Goal: Task Accomplishment & Management: Manage account settings

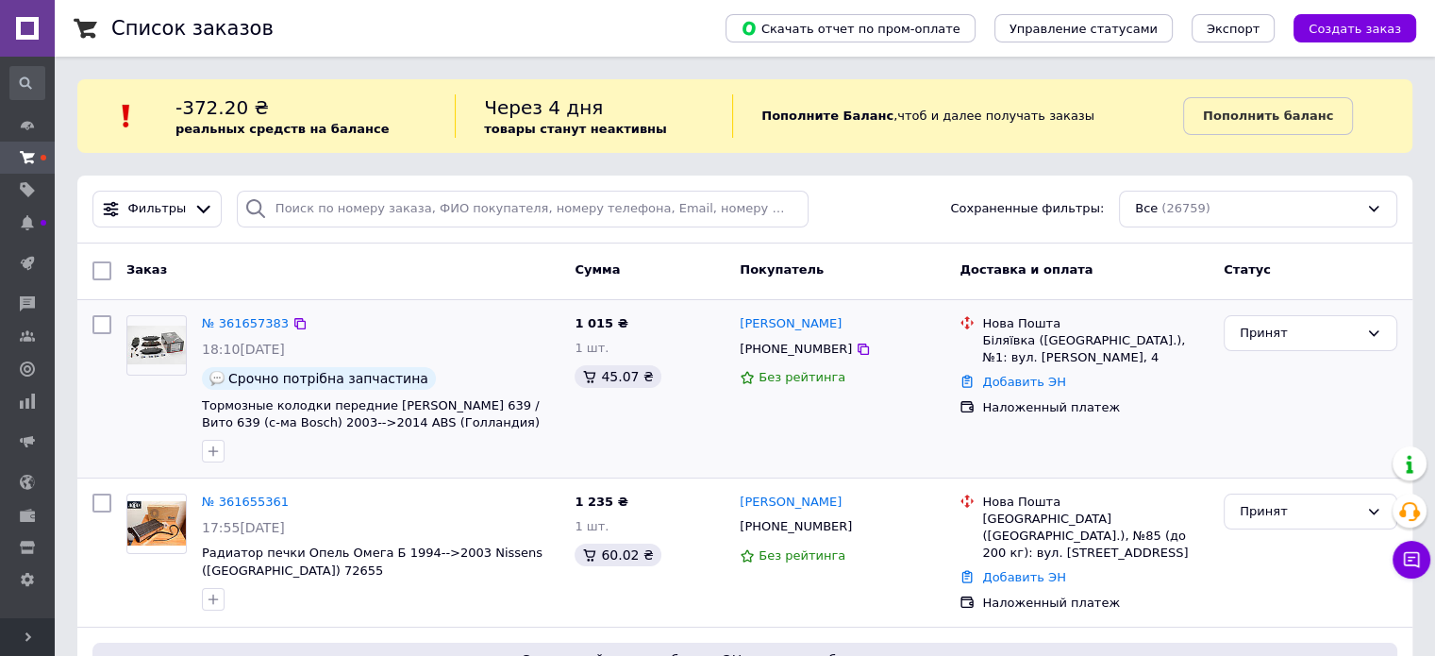
click at [211, 474] on div "№ 361657383 18:10[DATE] Срочно потрібна запчастина Тормозные колодки передние […" at bounding box center [744, 388] width 1335 height 177
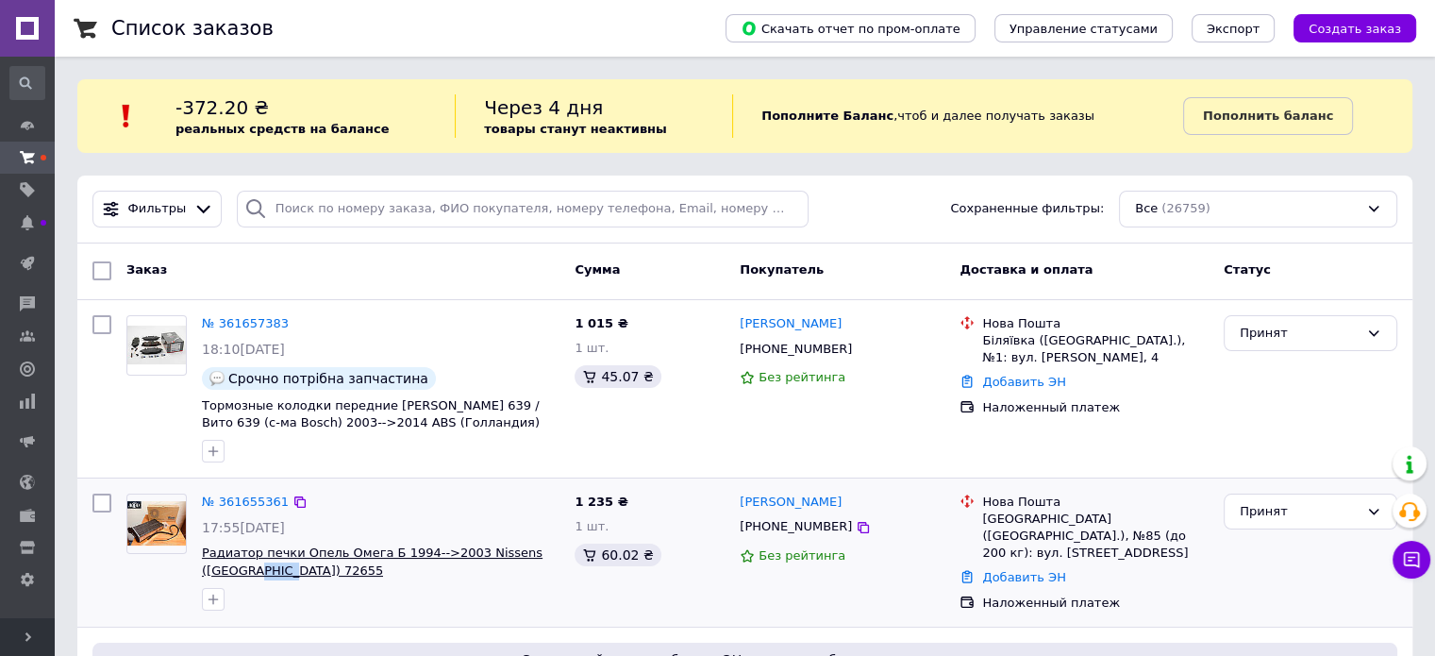
drag, startPoint x: 245, startPoint y: 569, endPoint x: 204, endPoint y: 569, distance: 41.5
click at [204, 569] on span "Радиатор печки Опель Омега Б 1994-->2003 Nissens ([GEOGRAPHIC_DATA]) 72655" at bounding box center [381, 561] width 358 height 35
copy span "72655"
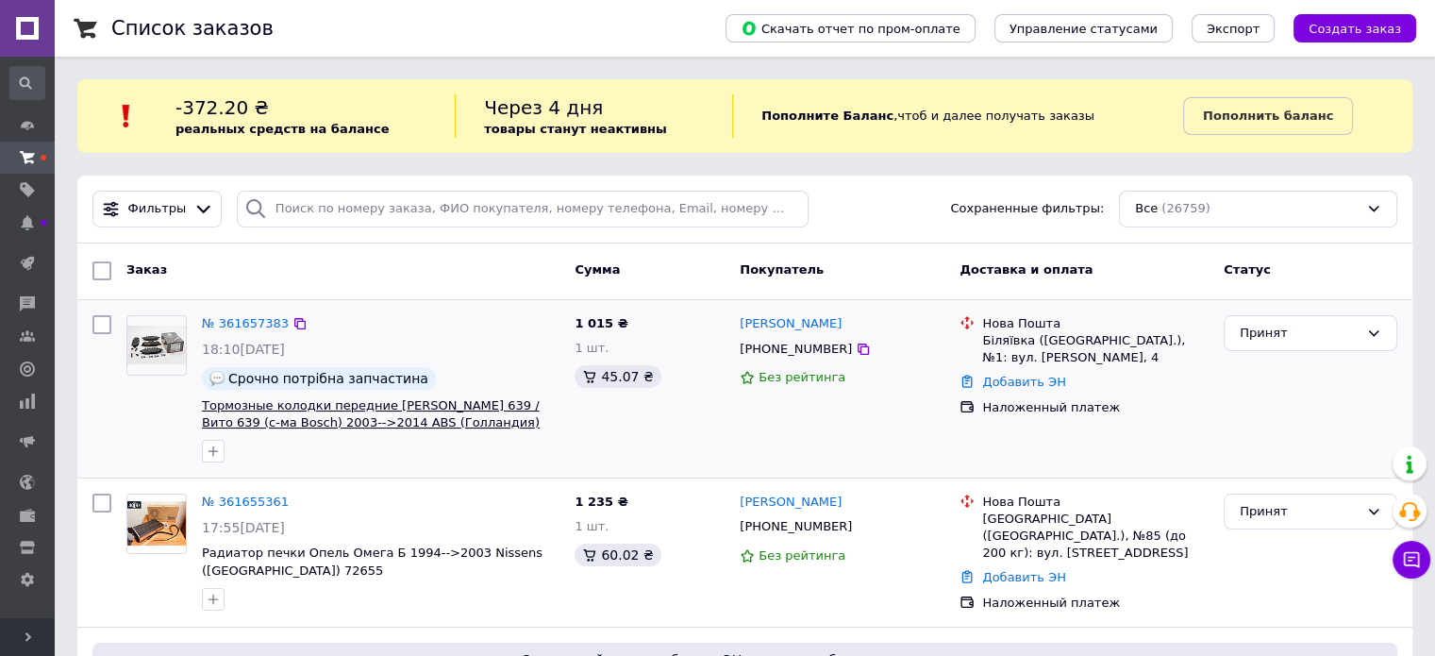
drag, startPoint x: 465, startPoint y: 419, endPoint x: 430, endPoint y: 423, distance: 35.1
click at [430, 423] on span "Тормозные колодки передние [PERSON_NAME] 639 / Вито 639 (с-ма Bosch) 2003-->201…" at bounding box center [381, 414] width 358 height 35
copy span "37449"
click at [509, 334] on div "№ 361657383 18:10[DATE] Срочно потрібна запчастина Тормозные колодки передние […" at bounding box center [380, 389] width 373 height 162
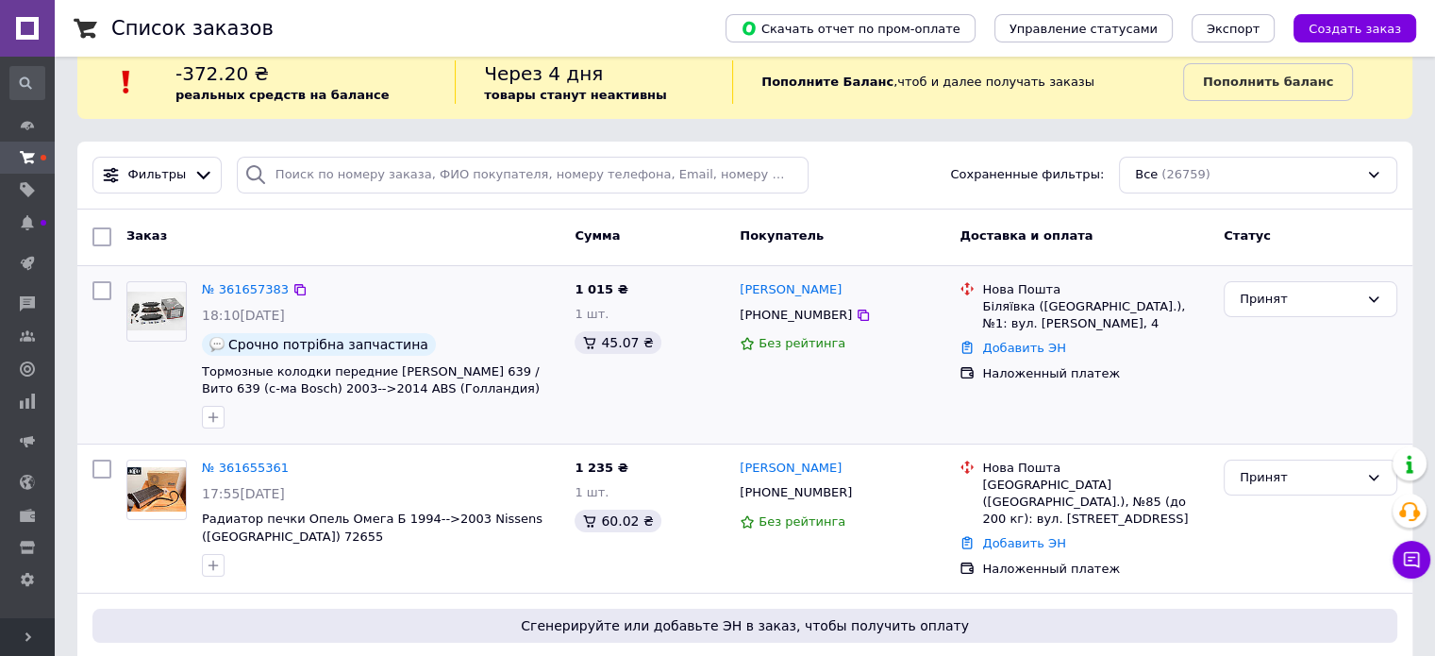
scroll to position [94, 0]
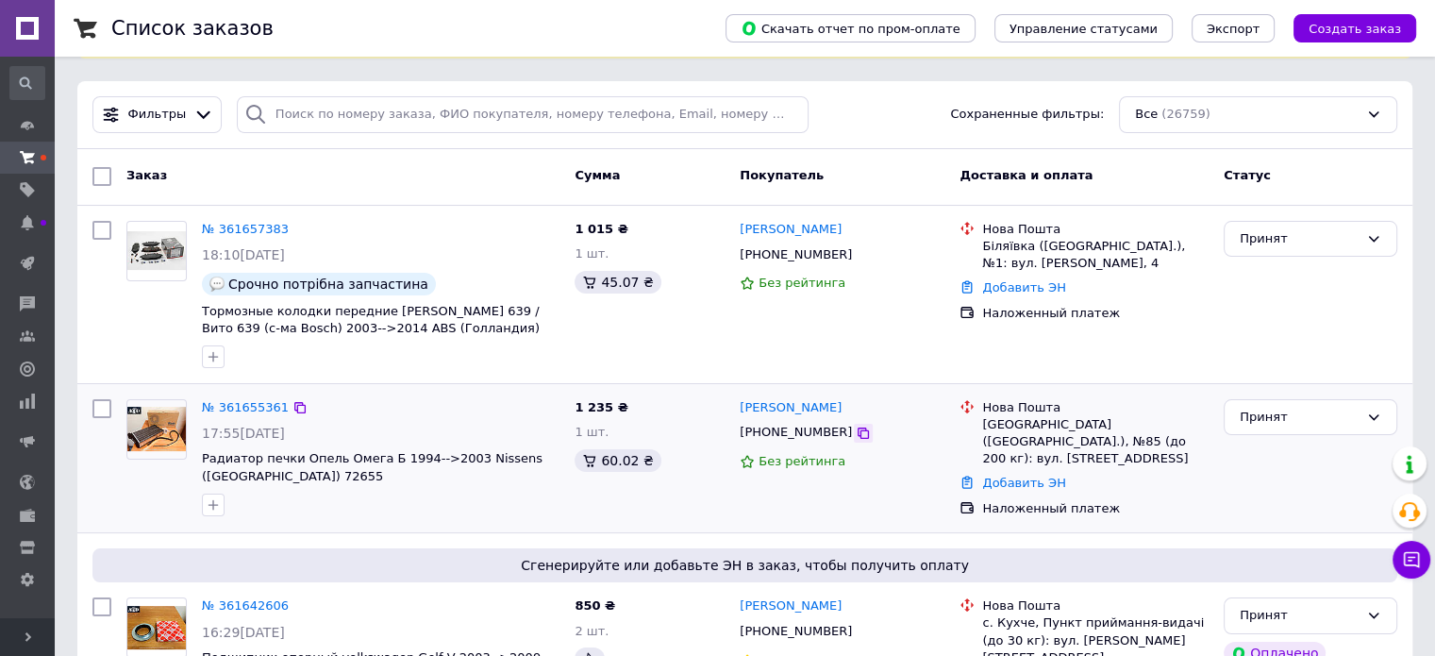
click at [858, 431] on icon at bounding box center [863, 432] width 11 height 11
drag, startPoint x: 836, startPoint y: 255, endPoint x: 843, endPoint y: 264, distance: 12.1
click at [858, 255] on icon at bounding box center [863, 254] width 11 height 11
drag, startPoint x: 242, startPoint y: 477, endPoint x: 201, endPoint y: 482, distance: 40.8
click at [202, 482] on span "Радиатор печки Опель Омега Б 1994-->2003 Nissens ([GEOGRAPHIC_DATA]) 72655" at bounding box center [381, 467] width 358 height 35
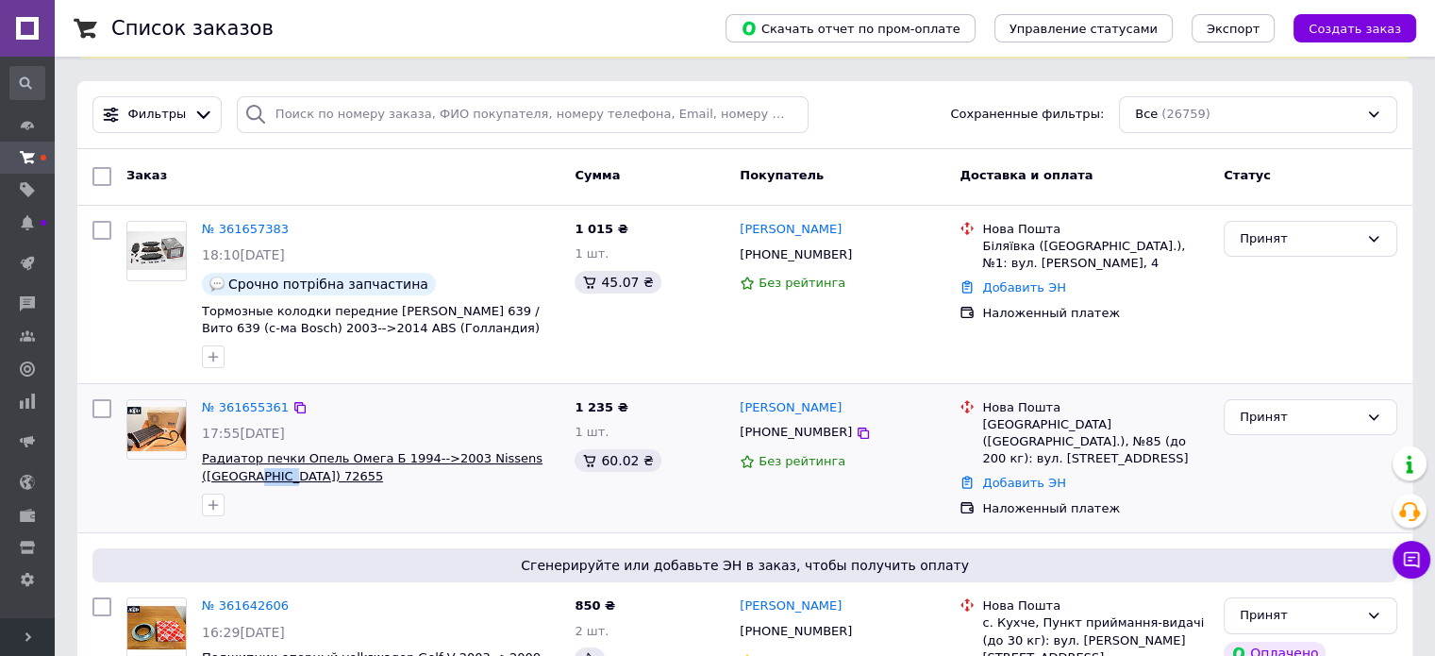
copy span "72655"
click at [256, 403] on link "№ 361655361" at bounding box center [245, 407] width 87 height 14
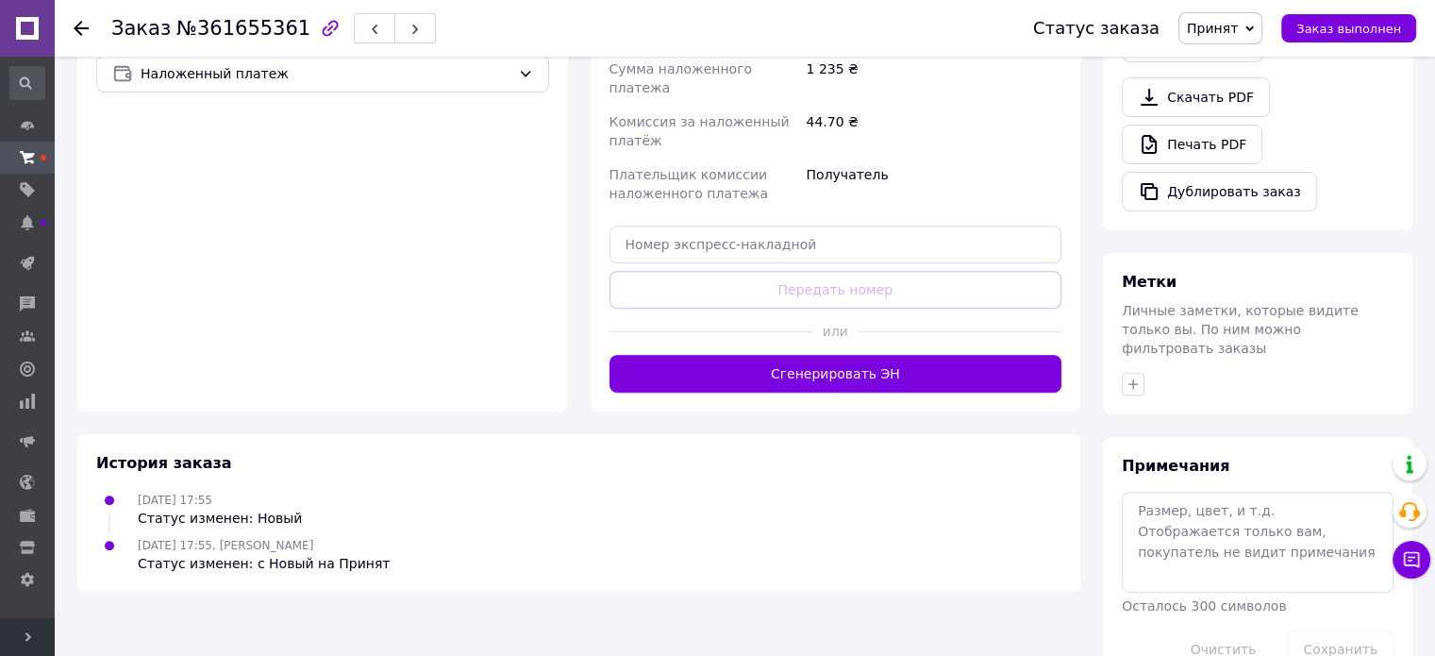
scroll to position [694, 0]
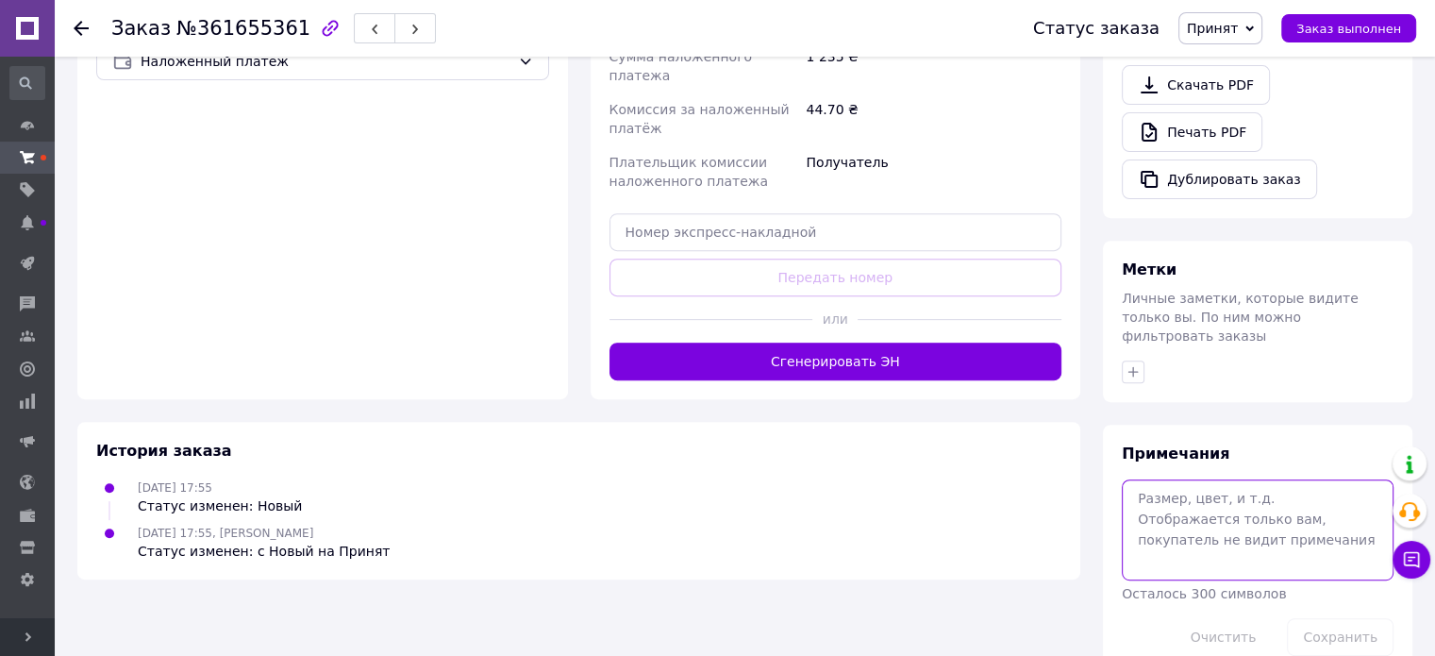
click at [1190, 505] on textarea at bounding box center [1258, 529] width 272 height 100
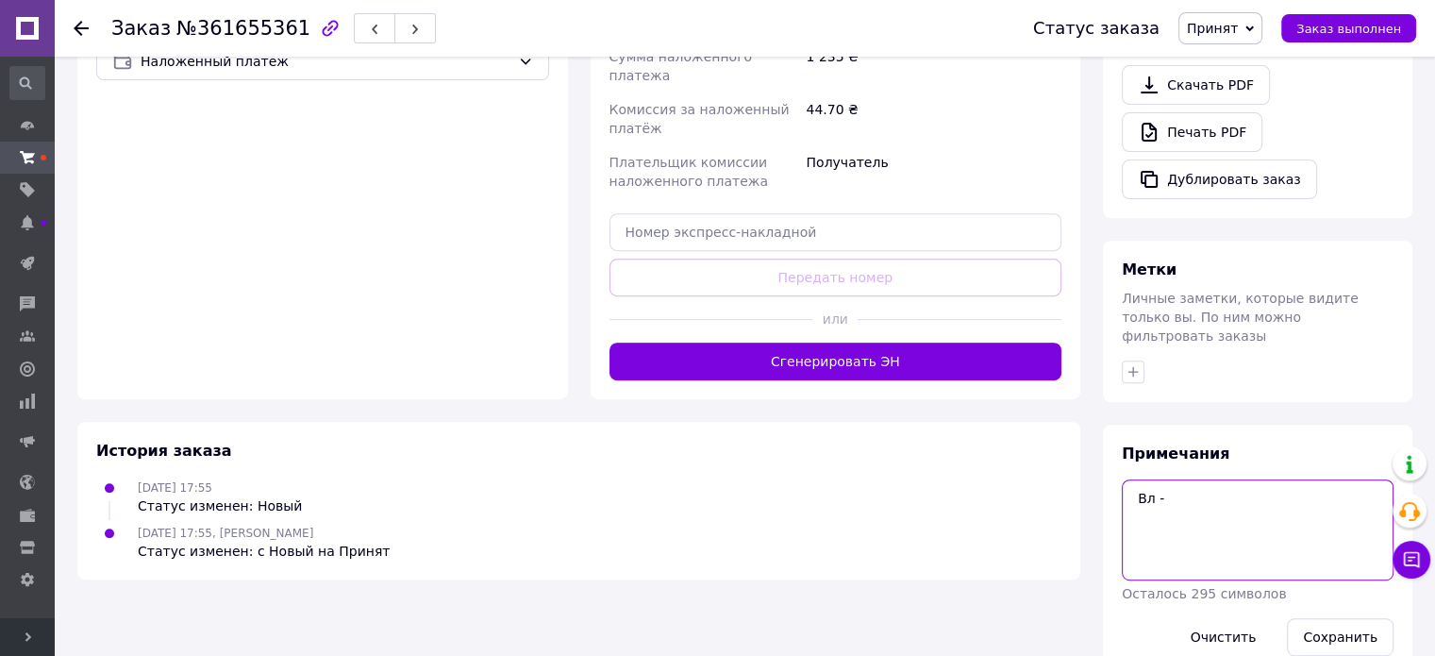
paste textarea "879,90"
type textarea "Вл - 879,90"
click at [1309, 618] on button "Сохранить" at bounding box center [1340, 637] width 107 height 38
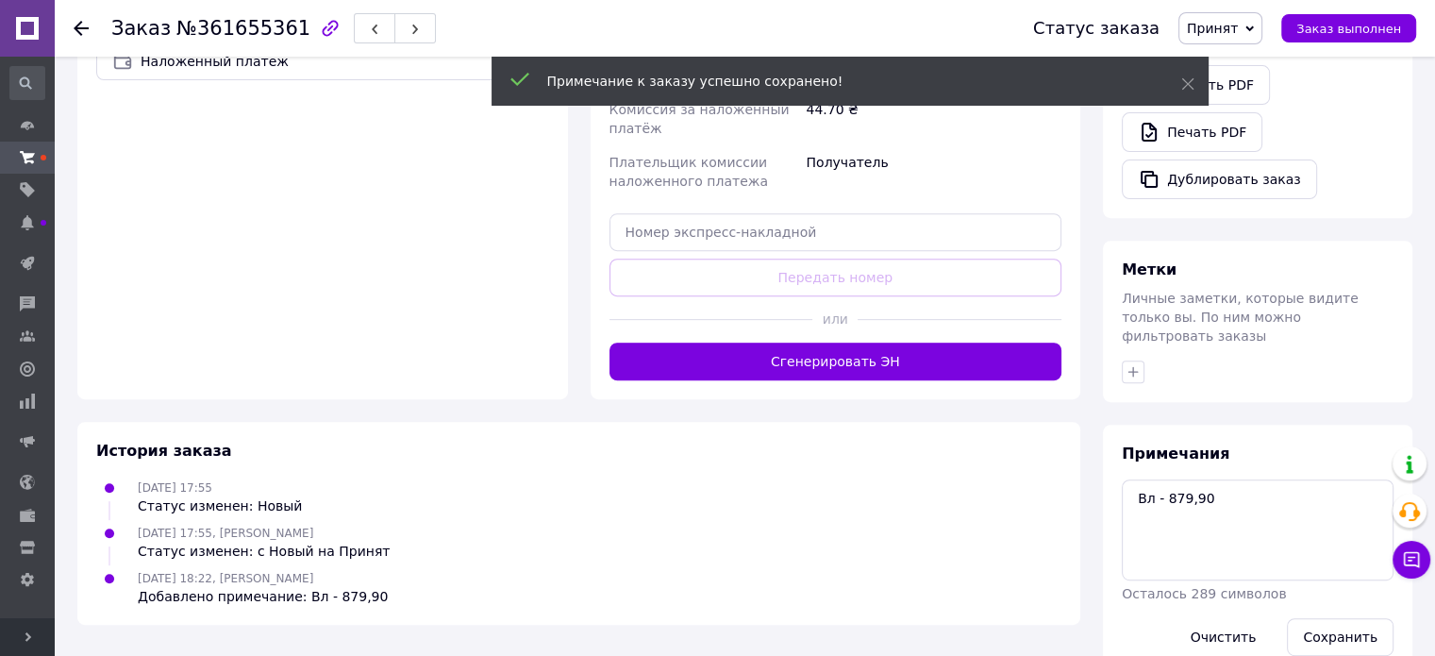
click at [1258, 33] on span "Принят" at bounding box center [1220, 28] width 84 height 32
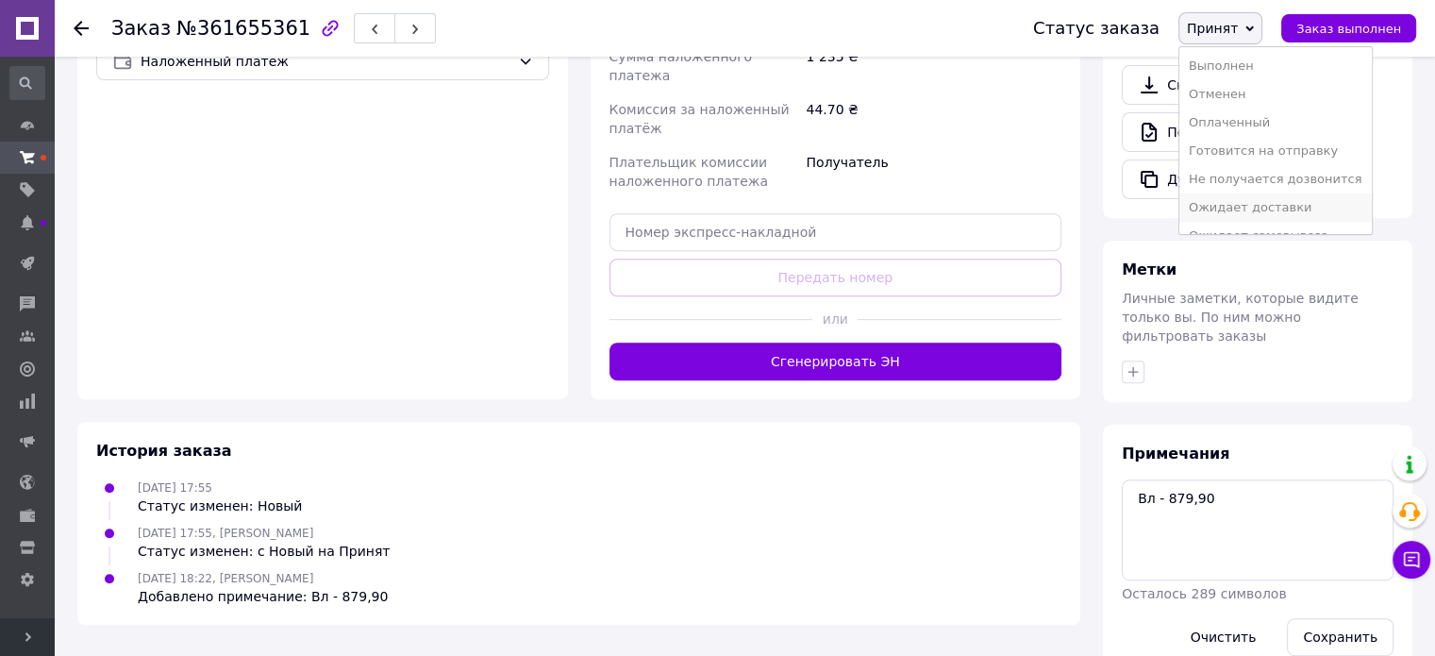
click at [1257, 202] on li "Ожидает доставки" at bounding box center [1275, 207] width 192 height 28
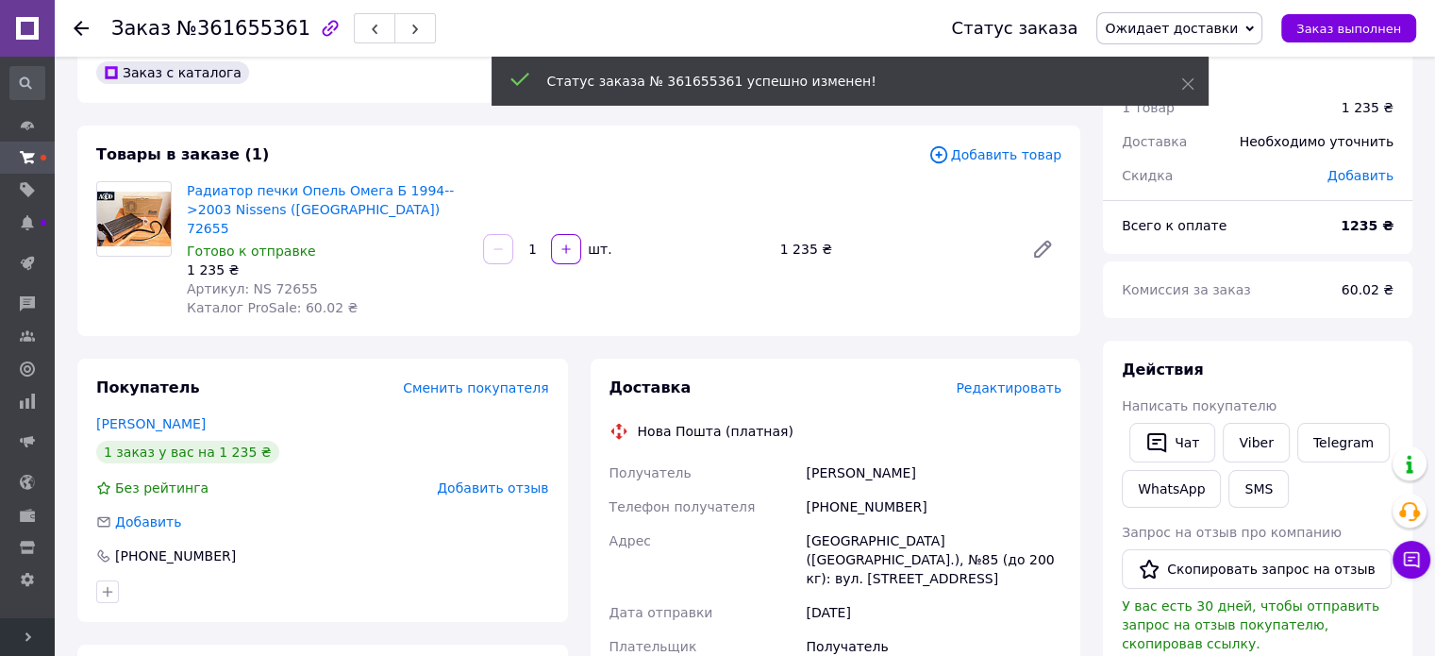
scroll to position [0, 0]
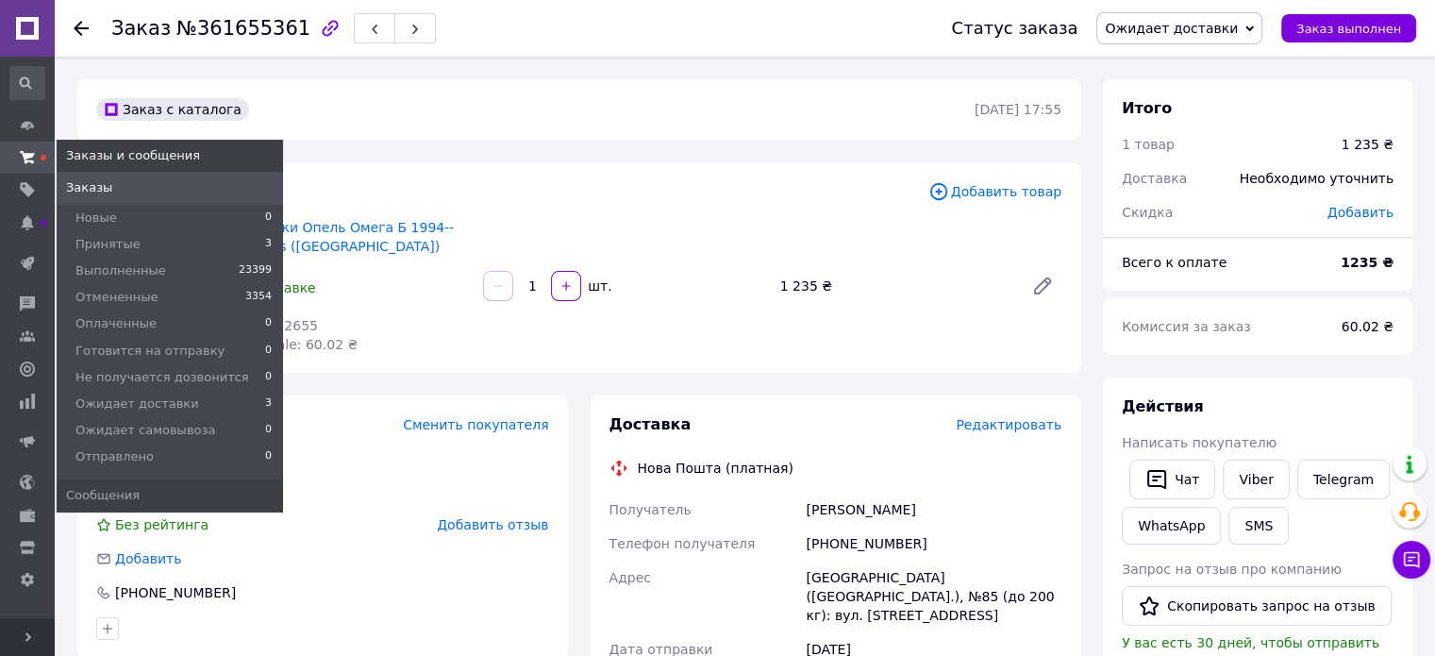
click at [28, 161] on use at bounding box center [27, 157] width 15 height 12
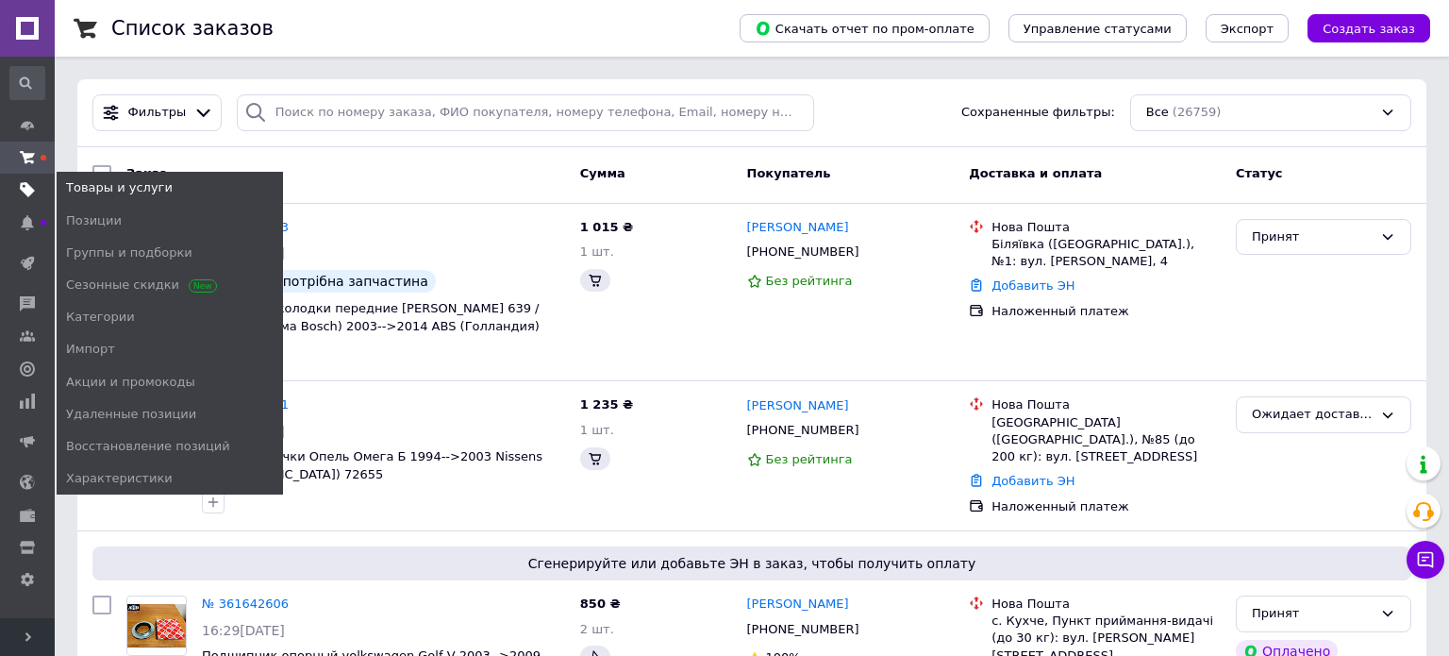
click at [30, 196] on icon at bounding box center [27, 189] width 15 height 15
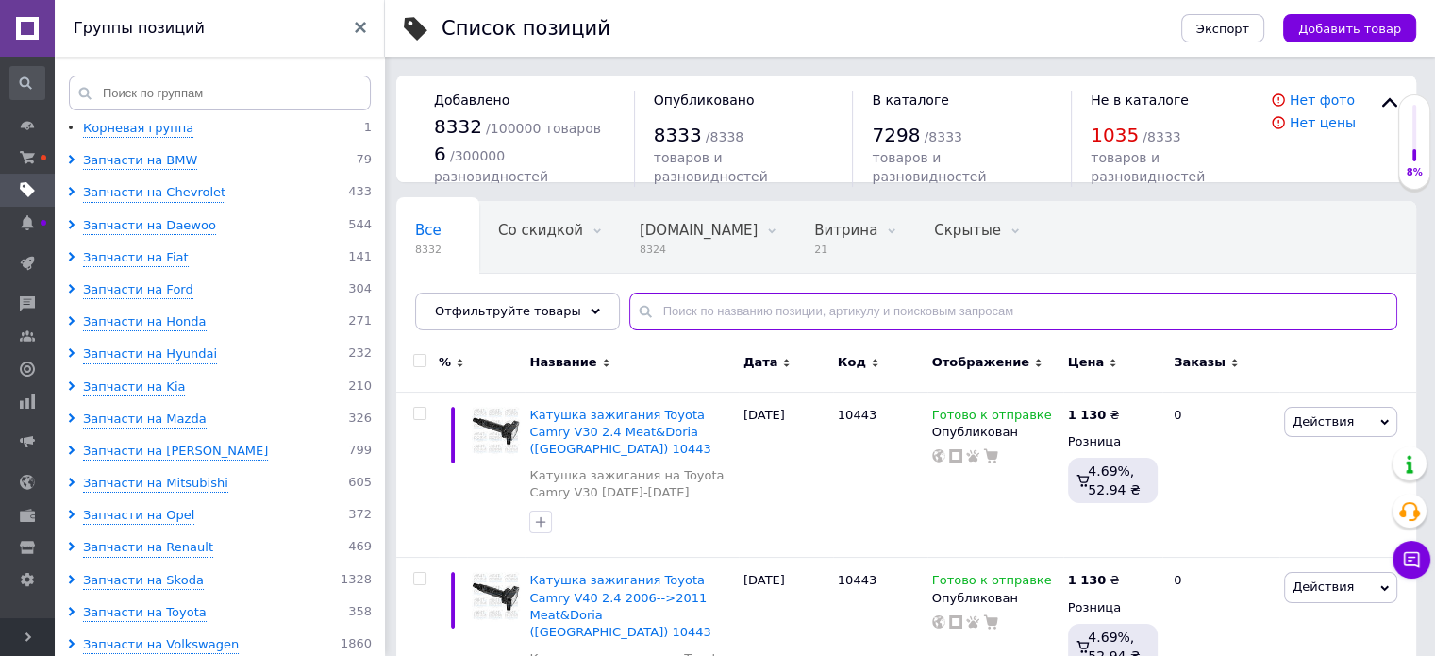
click at [720, 311] on input "text" at bounding box center [1013, 311] width 768 height 38
paste input "879,90"
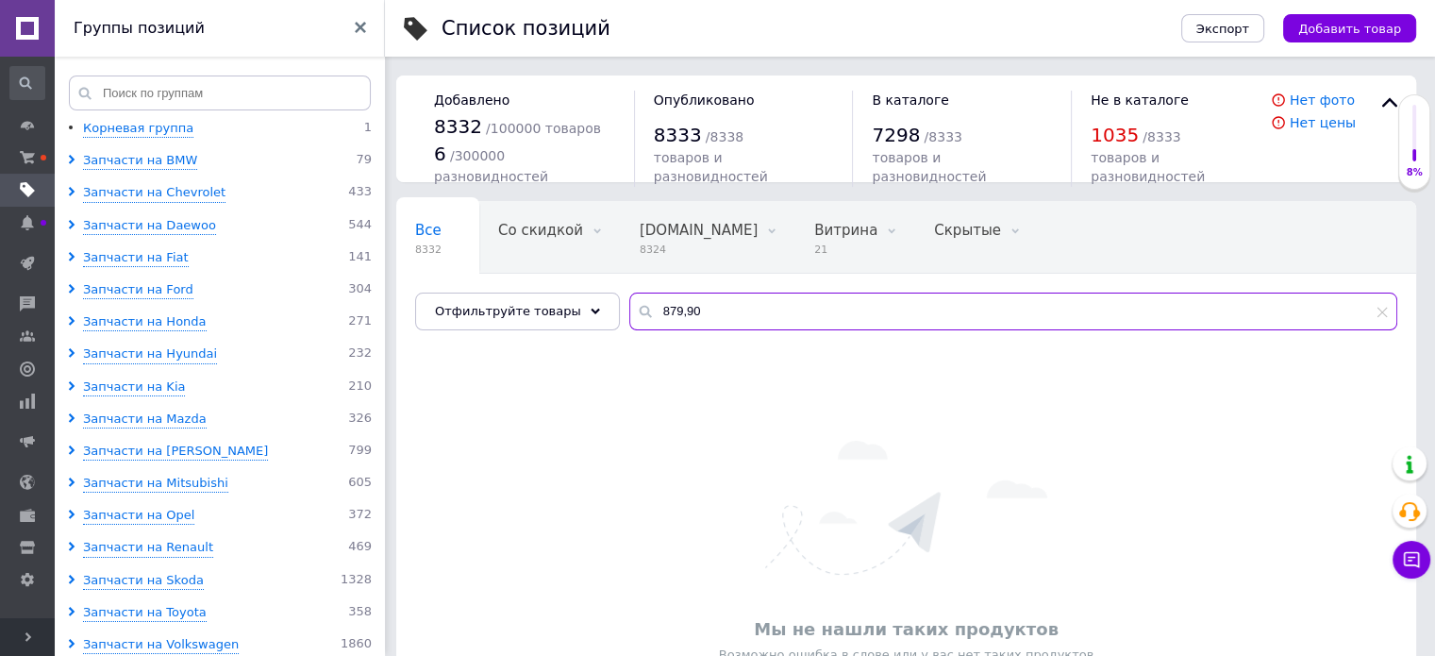
click at [697, 308] on input "879,90" at bounding box center [1013, 311] width 768 height 38
paste input "72655"
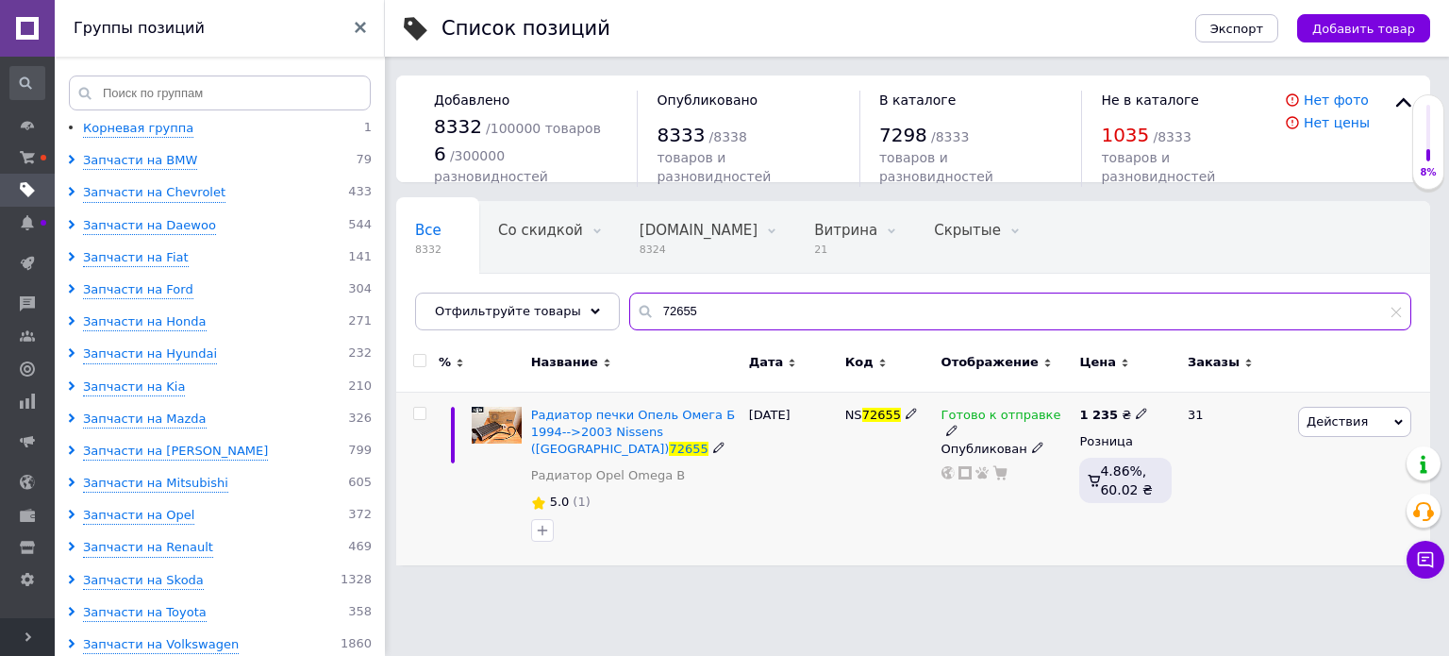
type input "72655"
click at [1109, 413] on b "1 235" at bounding box center [1098, 415] width 39 height 14
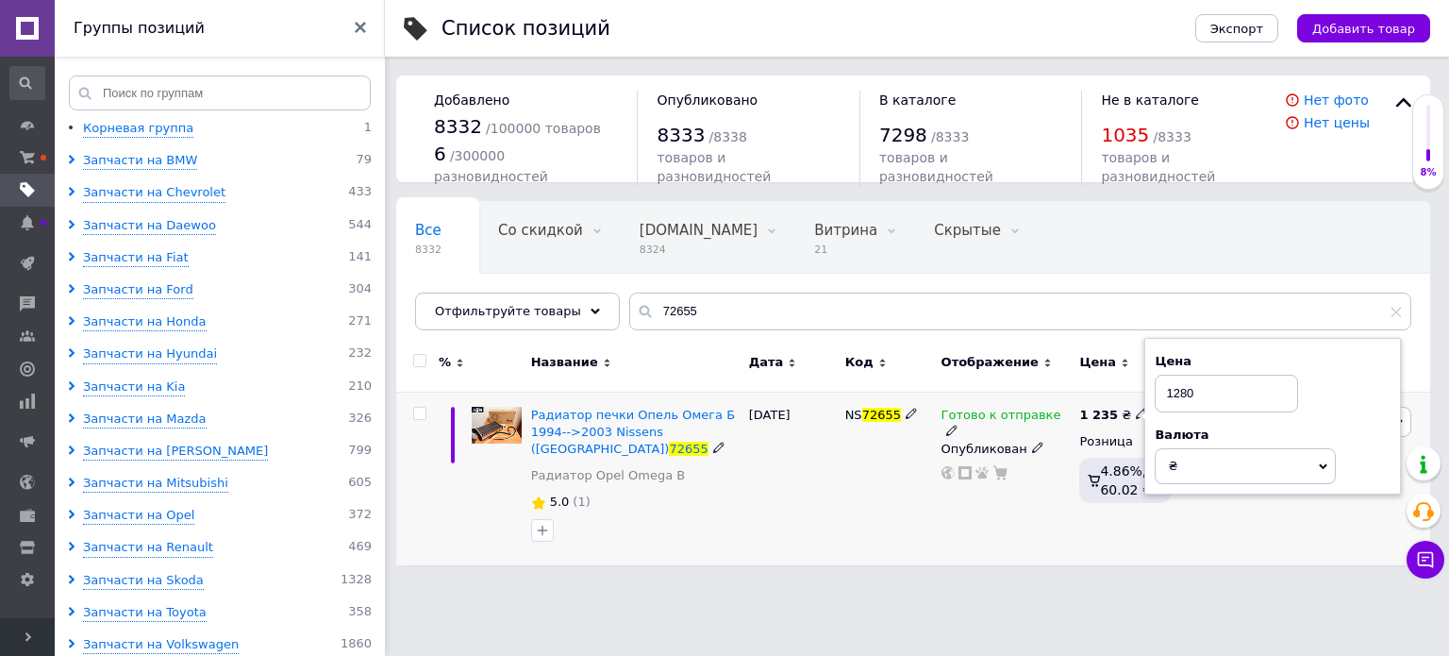
type input "1280"
click at [873, 519] on div "NS 72655" at bounding box center [889, 479] width 96 height 174
click at [874, 414] on span "72655" at bounding box center [881, 415] width 39 height 14
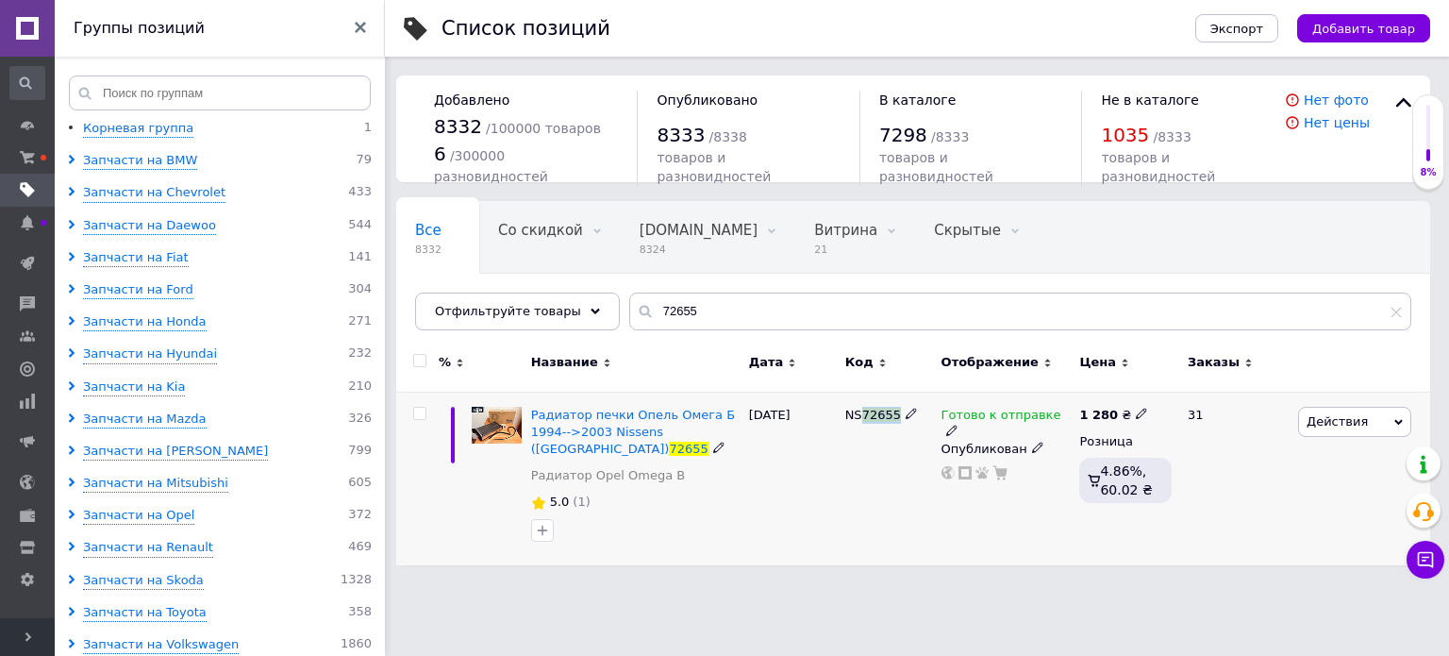
click at [874, 414] on span "72655" at bounding box center [881, 415] width 39 height 14
copy span "72655"
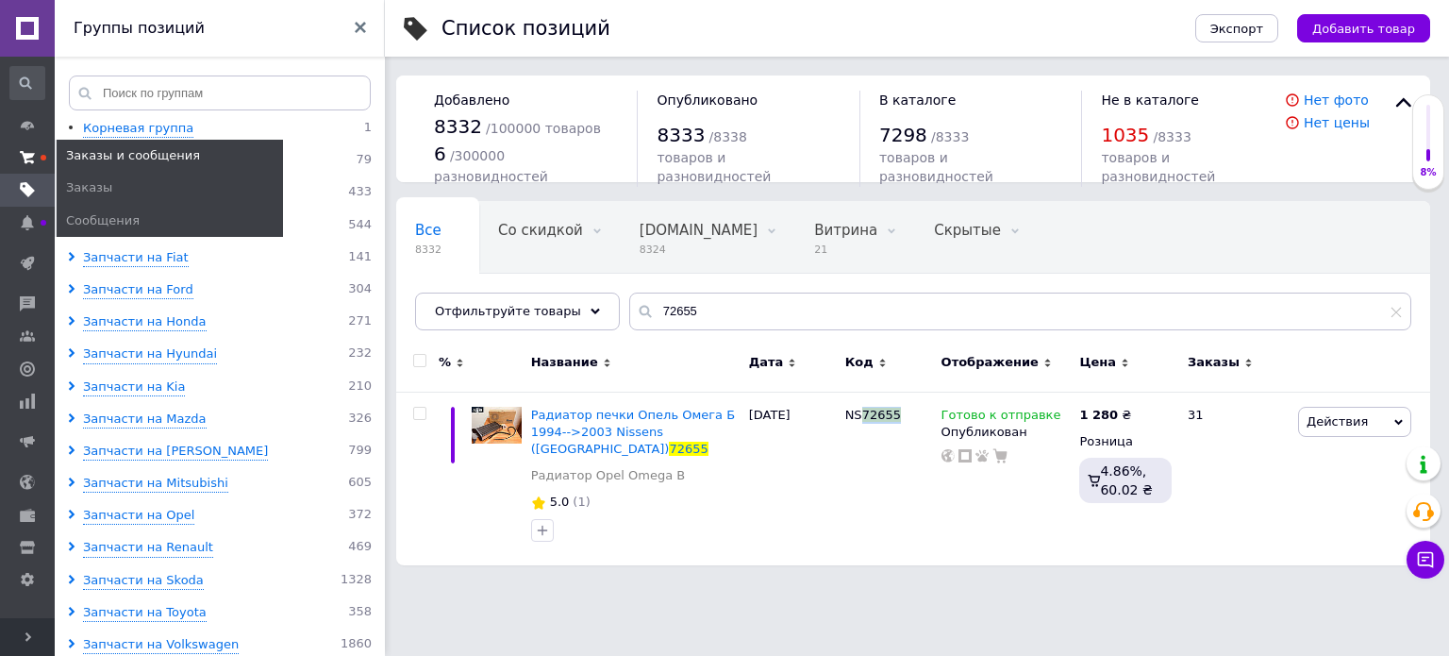
click at [31, 156] on use at bounding box center [27, 157] width 15 height 12
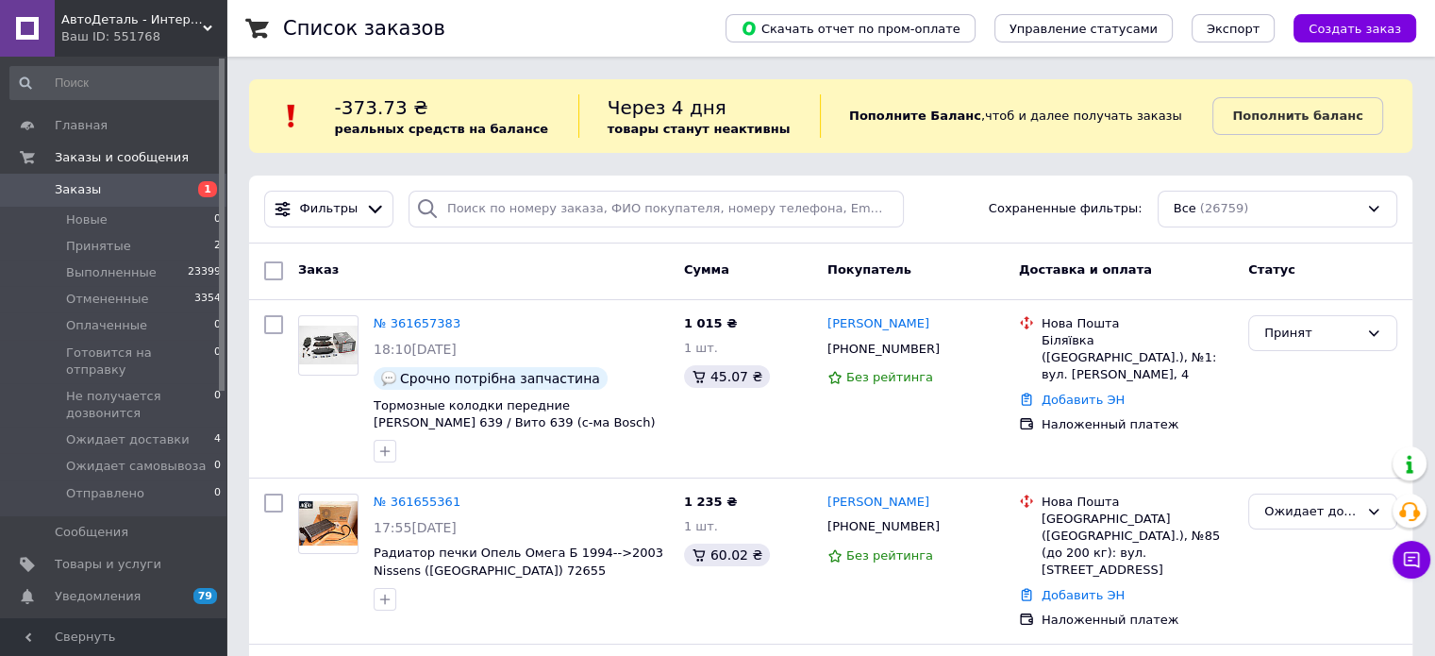
click at [1291, 252] on div "Заказ Сумма Покупатель Доставка и оплата Статус" at bounding box center [830, 271] width 1163 height 57
click at [1302, 330] on div "Принят" at bounding box center [1311, 334] width 94 height 20
click at [1315, 407] on li "Отменен" at bounding box center [1322, 407] width 147 height 35
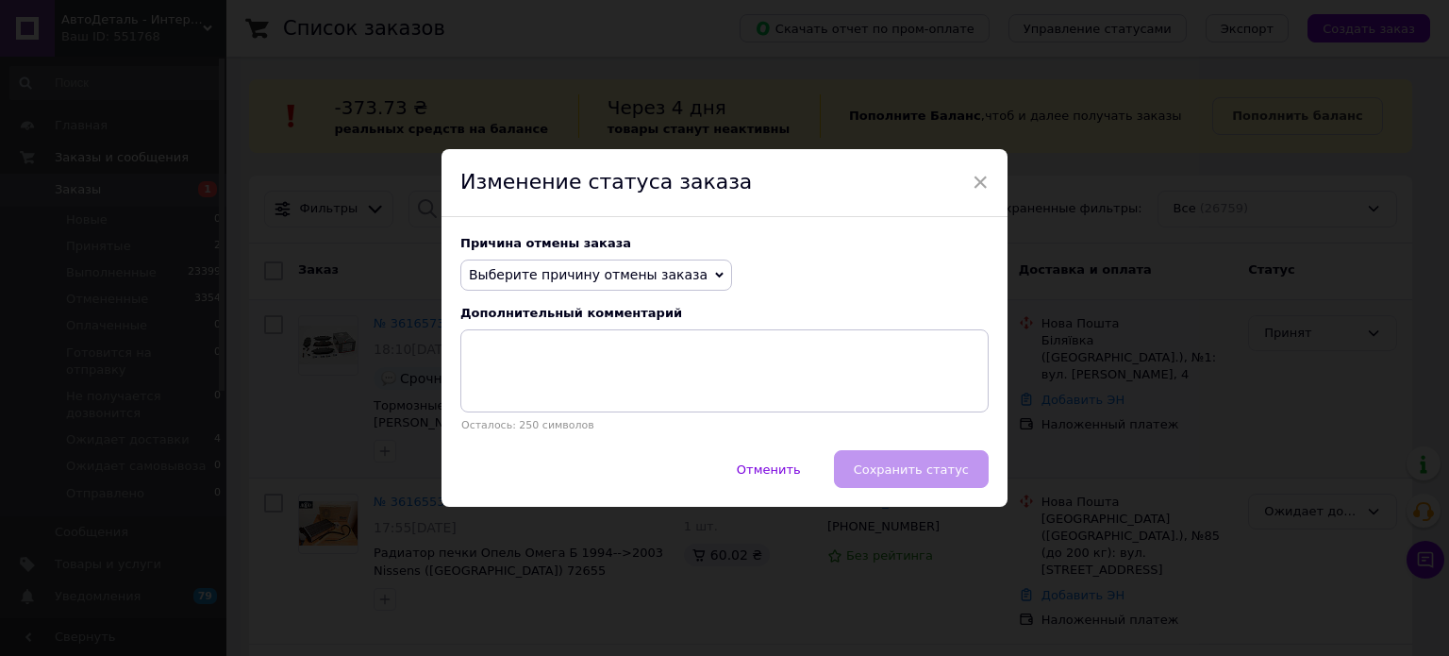
click at [543, 278] on span "Выберите причину отмены заказа" at bounding box center [588, 274] width 239 height 15
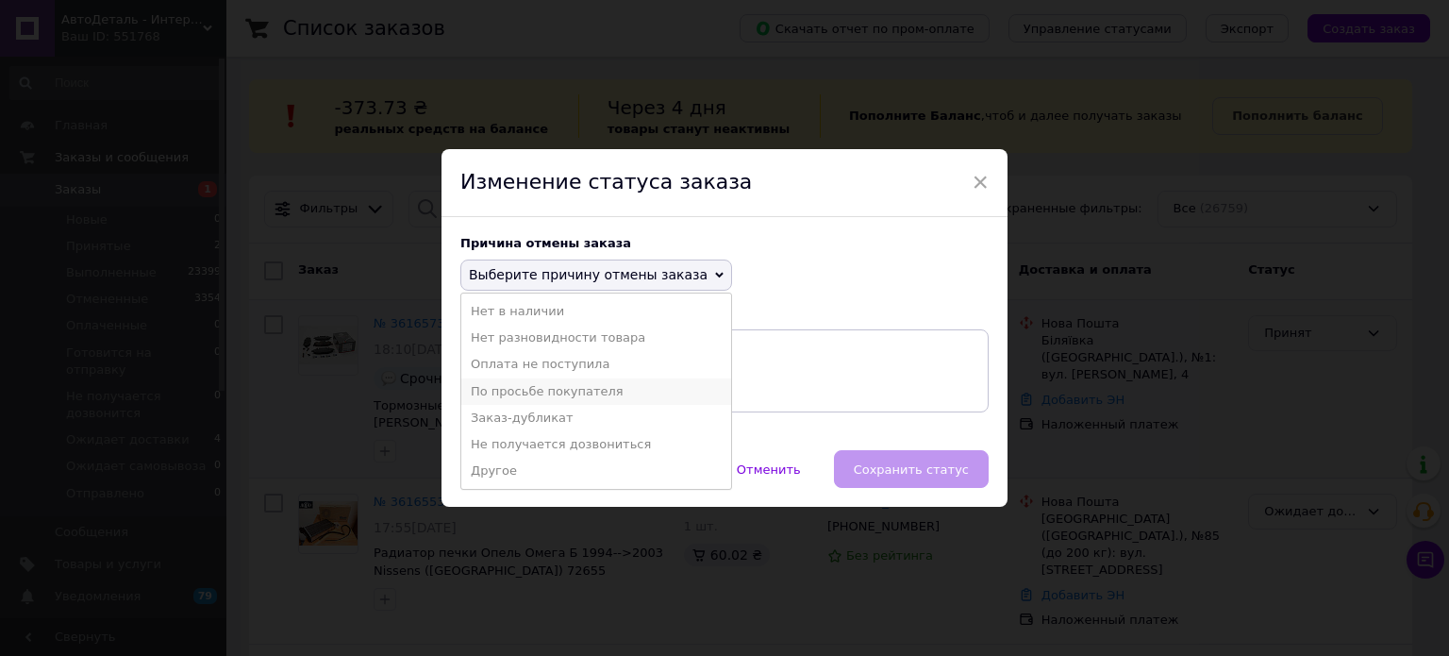
click at [539, 388] on li "По просьбе покупателя" at bounding box center [596, 391] width 270 height 26
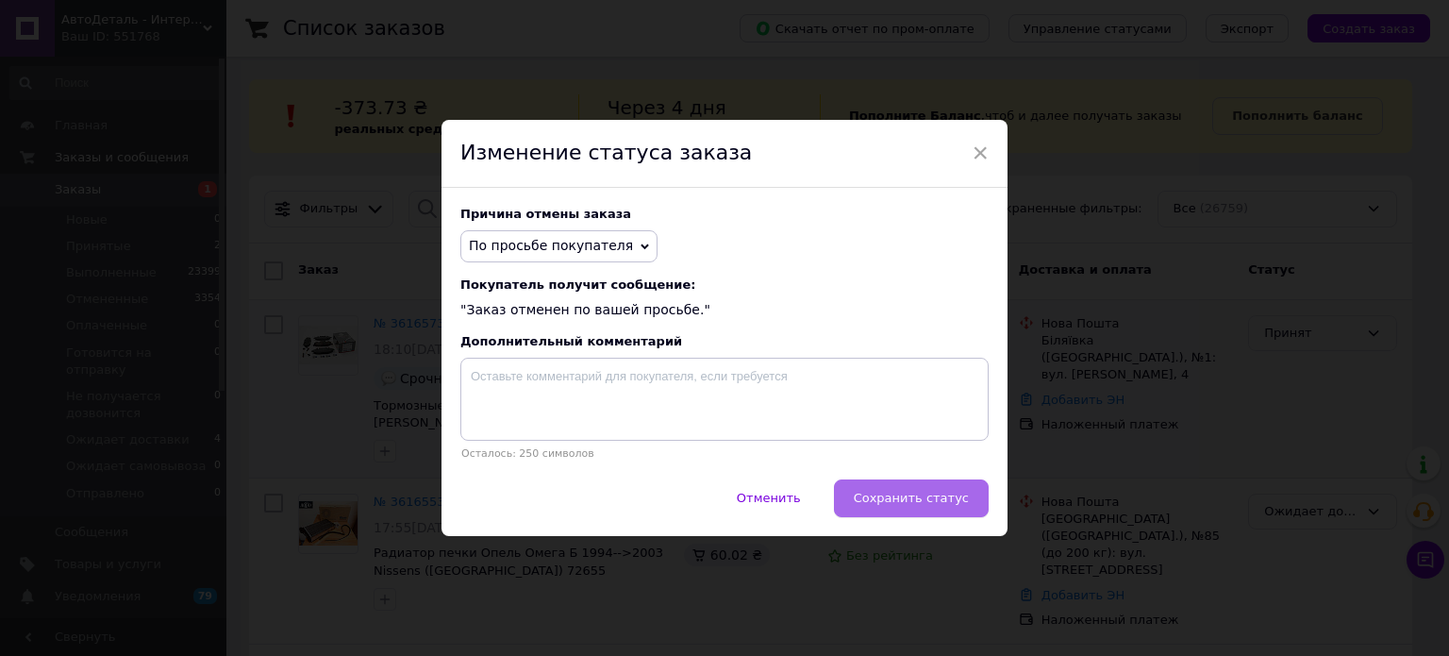
click at [900, 489] on button "Сохранить статус" at bounding box center [911, 498] width 155 height 38
